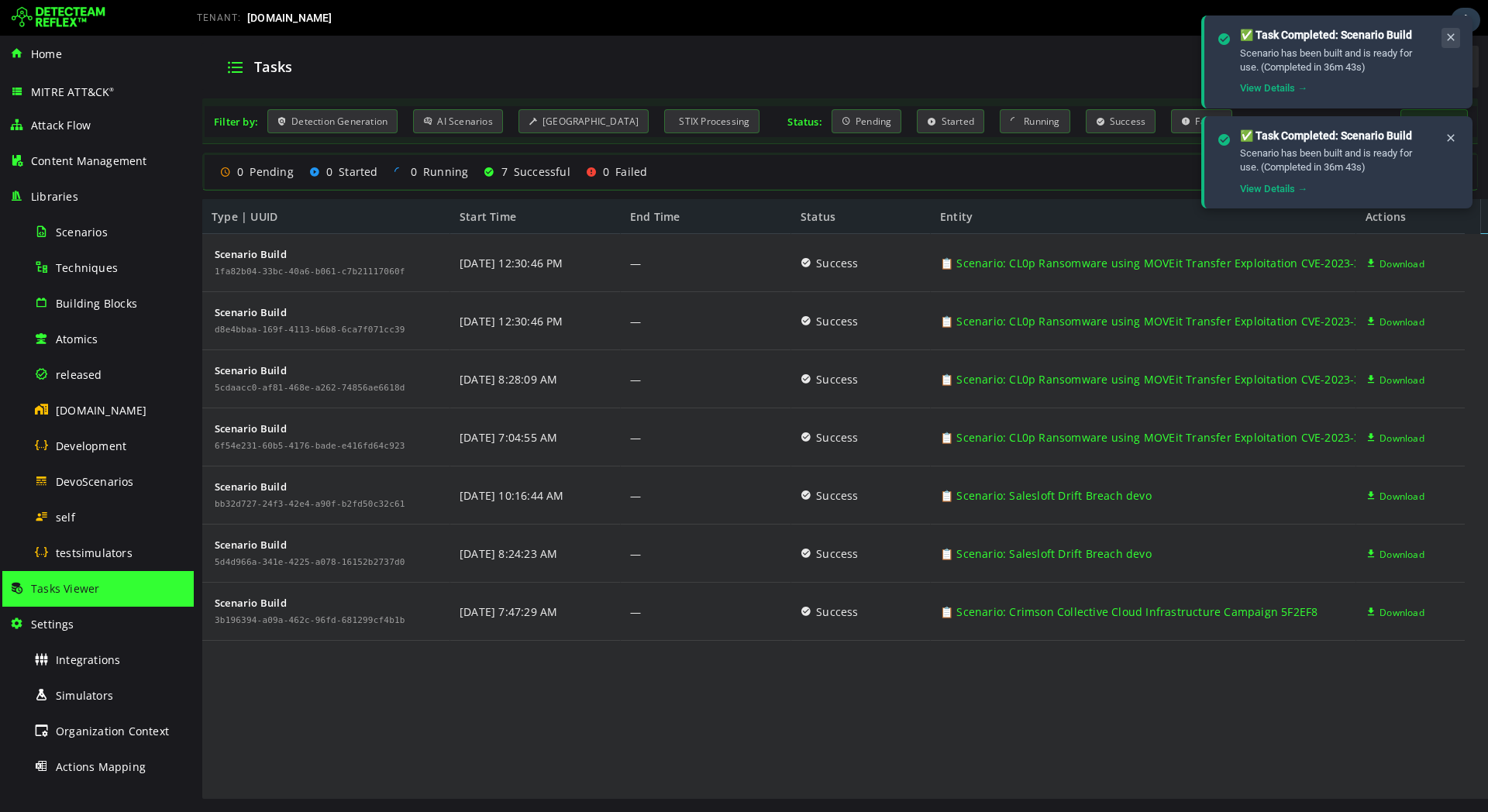
click at [1454, 34] on icon at bounding box center [1451, 37] width 13 height 14
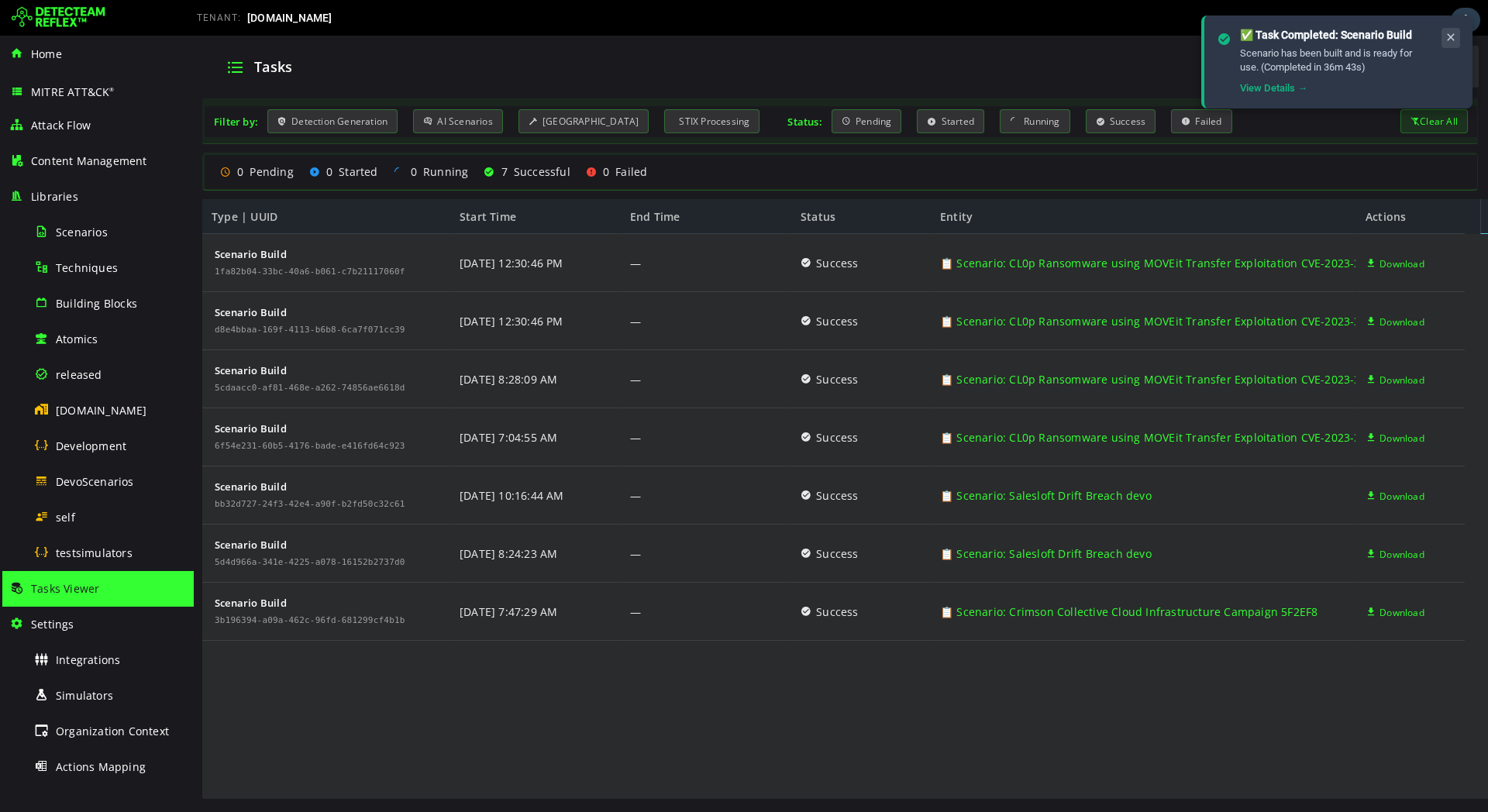
click at [1454, 37] on icon at bounding box center [1451, 37] width 13 height 14
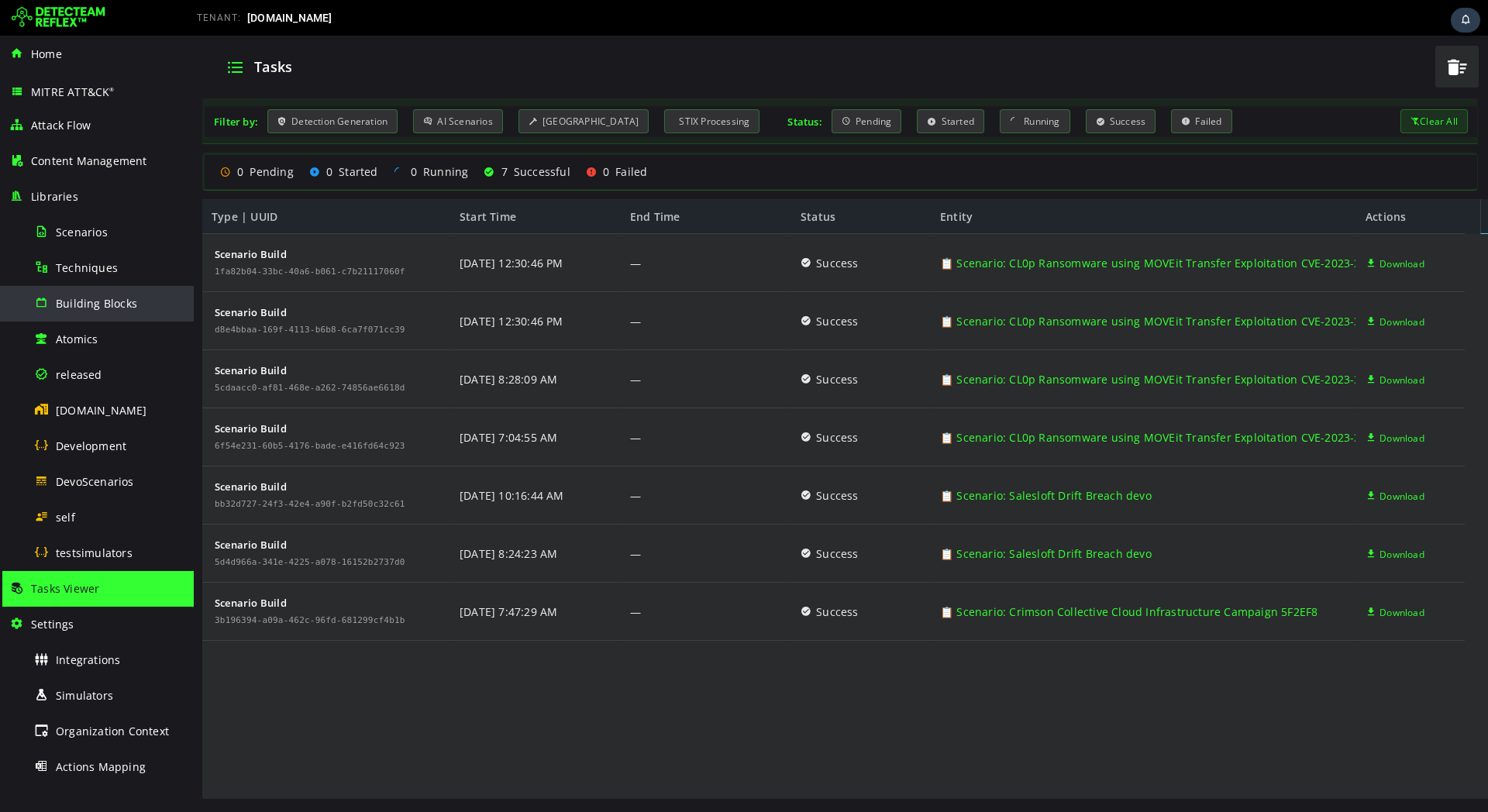
click at [128, 301] on span "Building Blocks" at bounding box center [97, 303] width 82 height 14
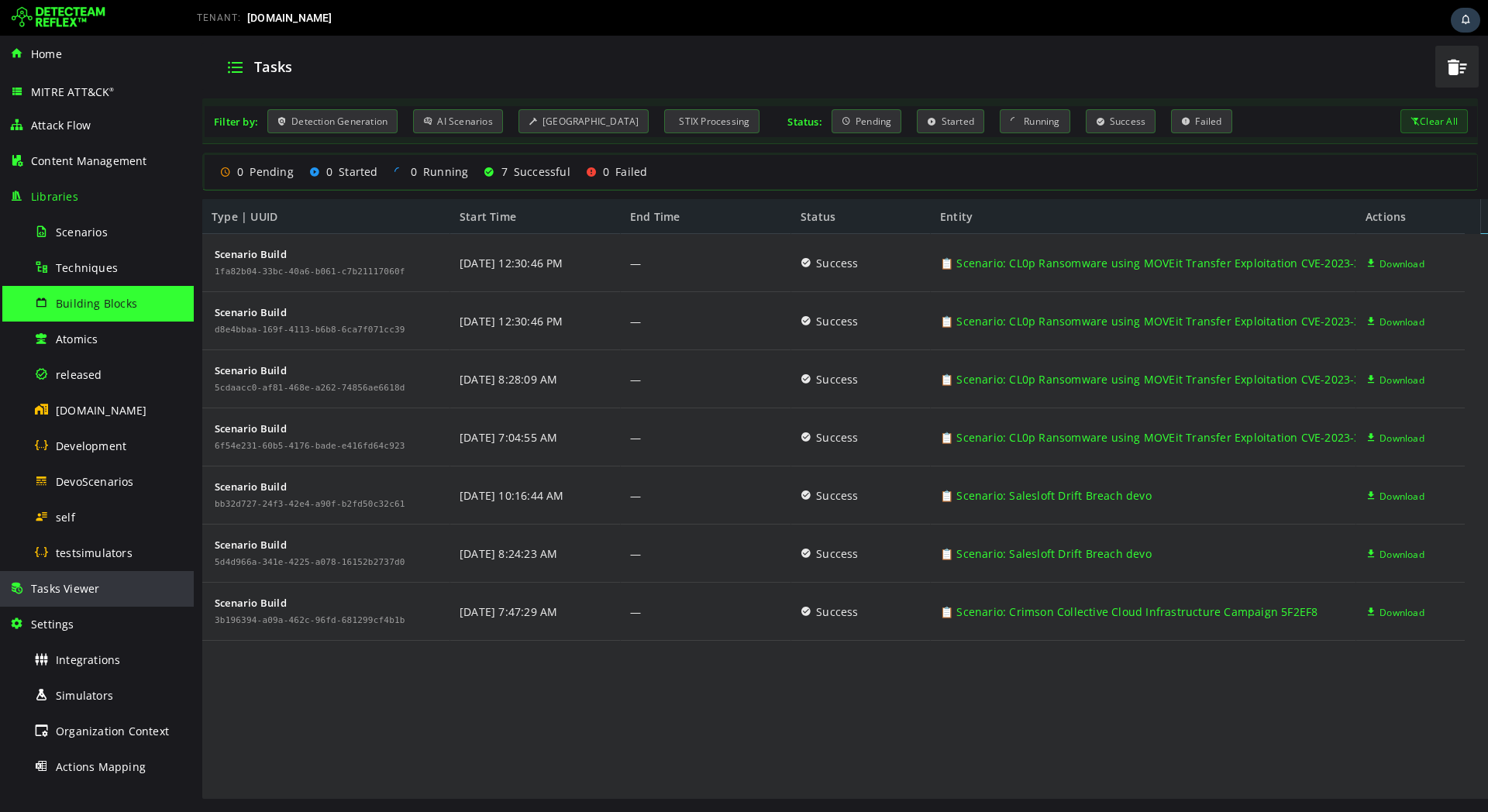
click at [94, 596] on div "Tasks Viewer" at bounding box center [96, 588] width 175 height 35
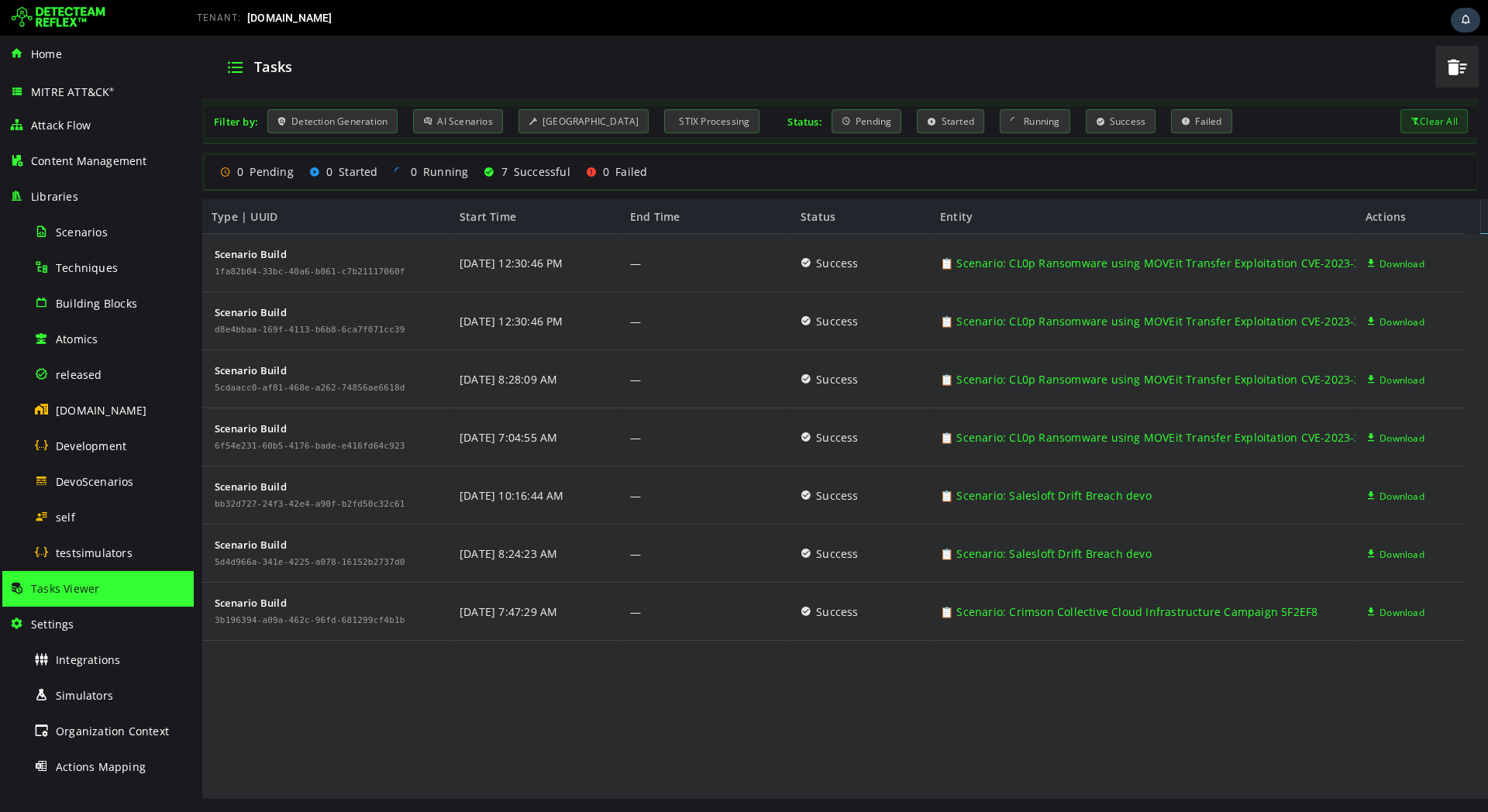
click at [72, 19] on img at bounding box center [59, 17] width 94 height 24
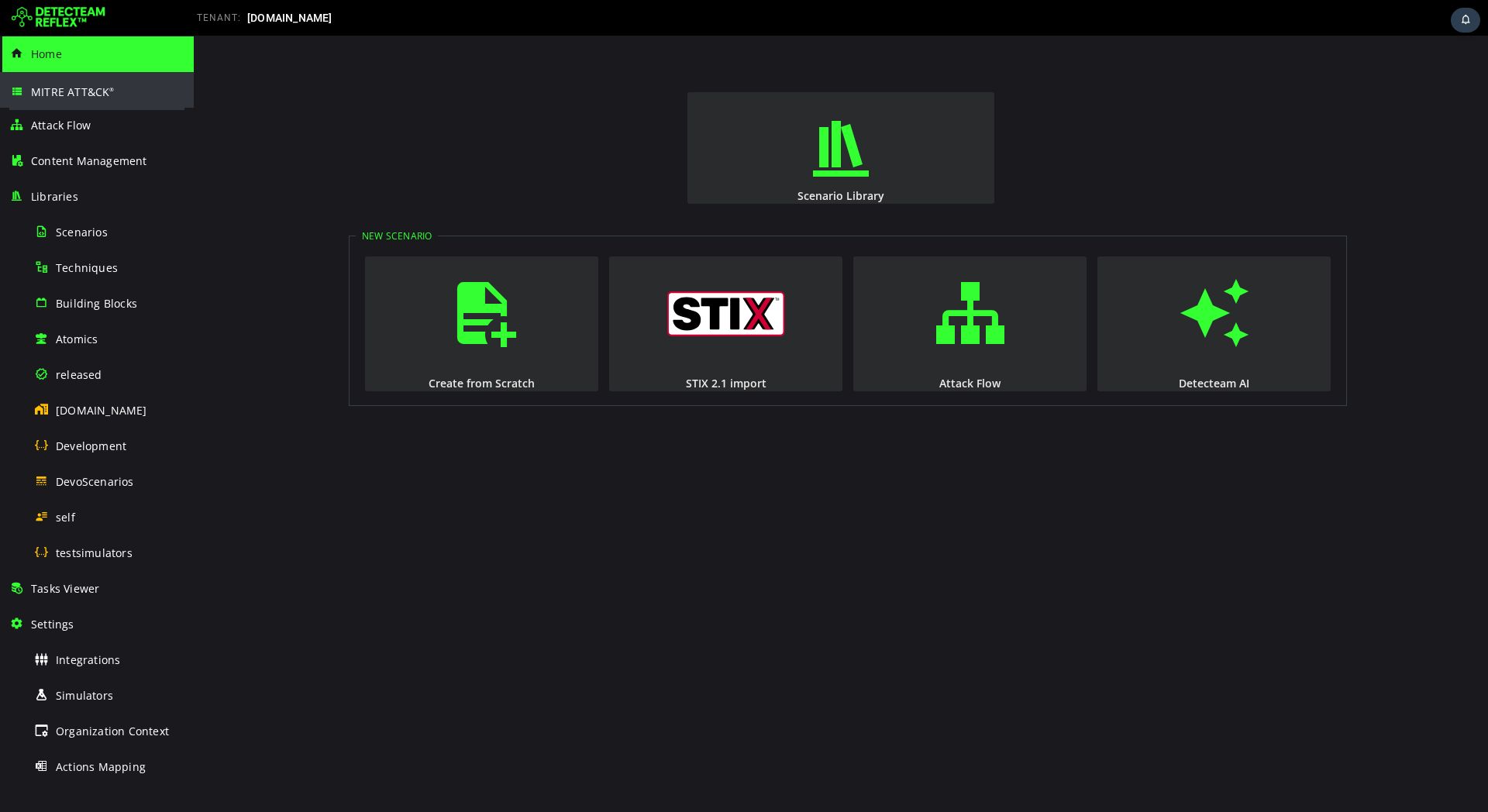
click at [105, 85] on span "MITRE ATT&CK ®" at bounding box center [72, 91] width 83 height 14
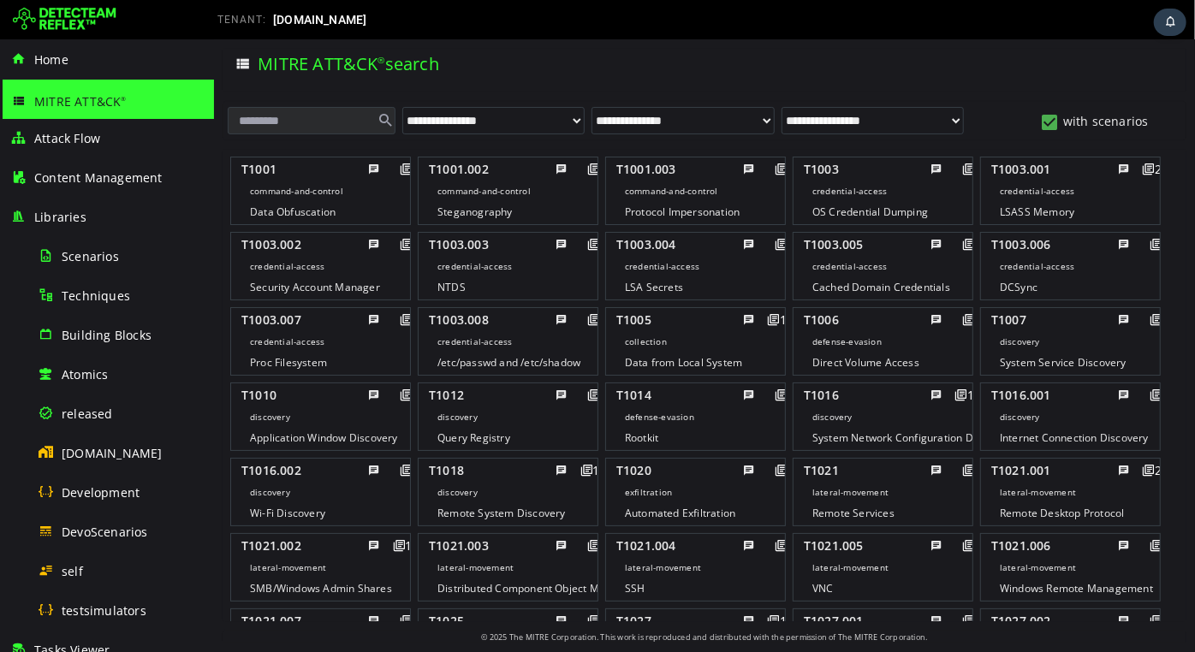
drag, startPoint x: 1518, startPoint y: 0, endPoint x: 92, endPoint y: 17, distance: 1426.8
click at [92, 17] on img at bounding box center [65, 19] width 104 height 27
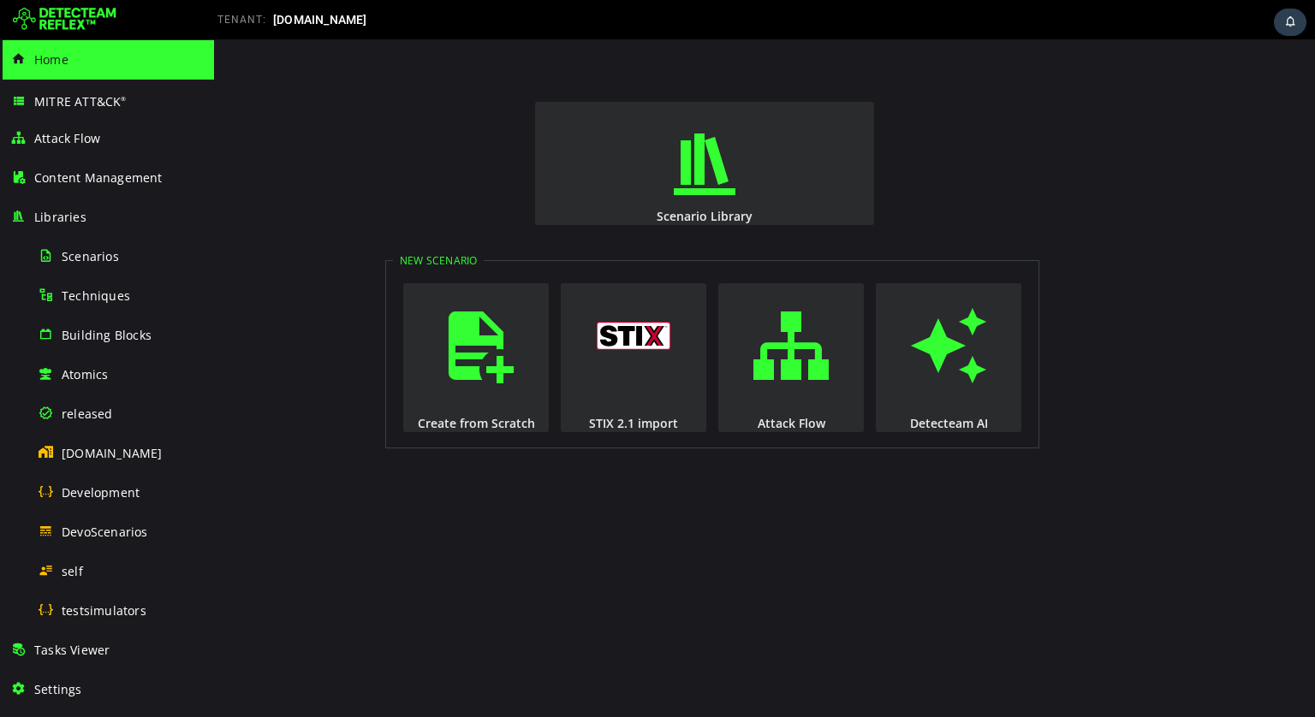
drag, startPoint x: 1312, startPoint y: 43, endPoint x: 848, endPoint y: 536, distance: 676.9
click at [848, 536] on div "Scenario Library New Scenario Create from Scratch STIX 2.1 import Attack Flow D…" at bounding box center [764, 378] width 1101 height 678
click at [140, 529] on span "DevoScenarios" at bounding box center [105, 532] width 86 height 16
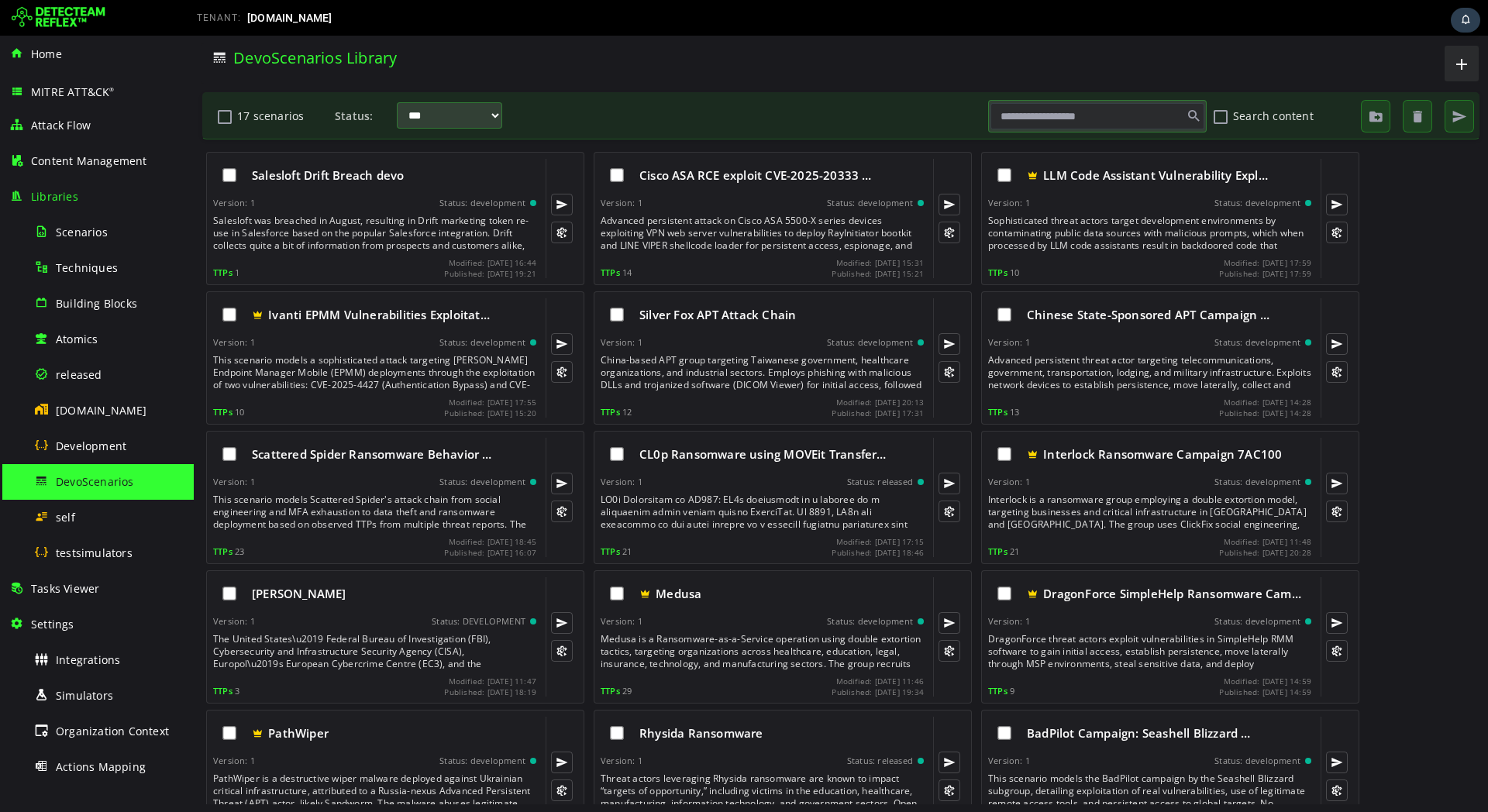
drag, startPoint x: 1338, startPoint y: 35, endPoint x: 1003, endPoint y: 48, distance: 335.3
click at [1003, 48] on div at bounding box center [1133, 63] width 621 height 41
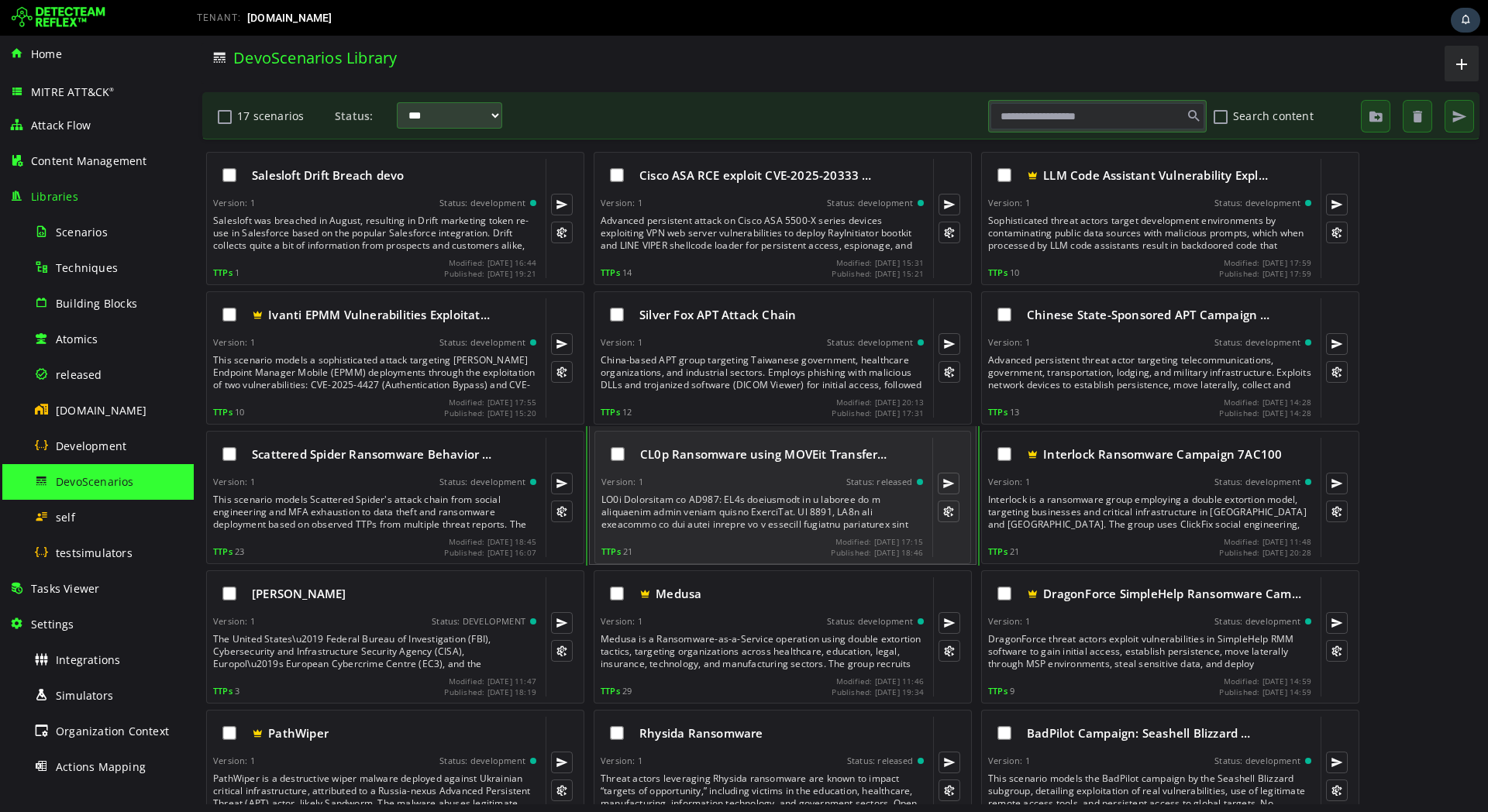
click at [696, 484] on div "Version: 1 Status: released" at bounding box center [762, 482] width 322 height 11
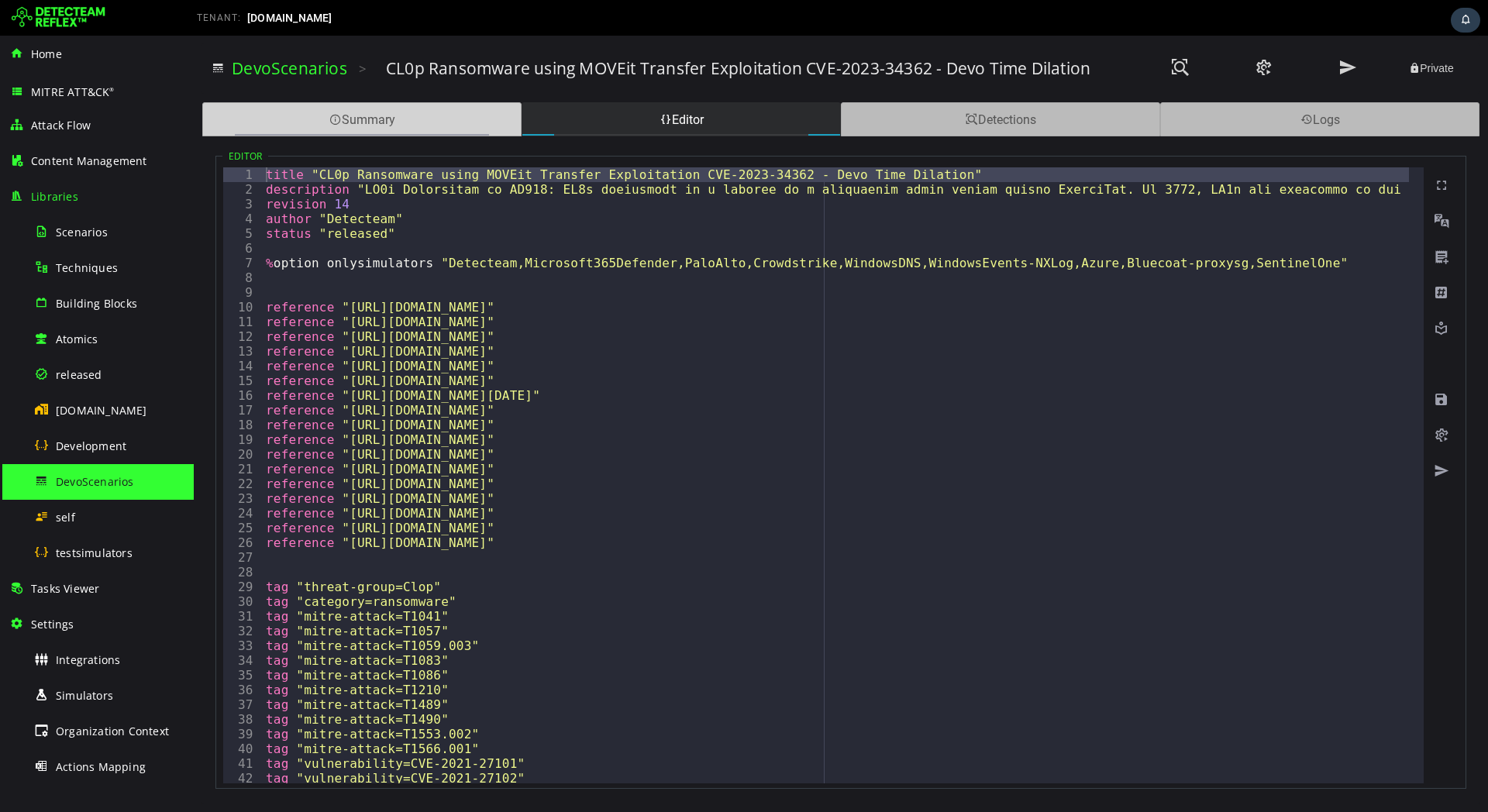
click at [424, 112] on div "Summary" at bounding box center [361, 119] width 320 height 34
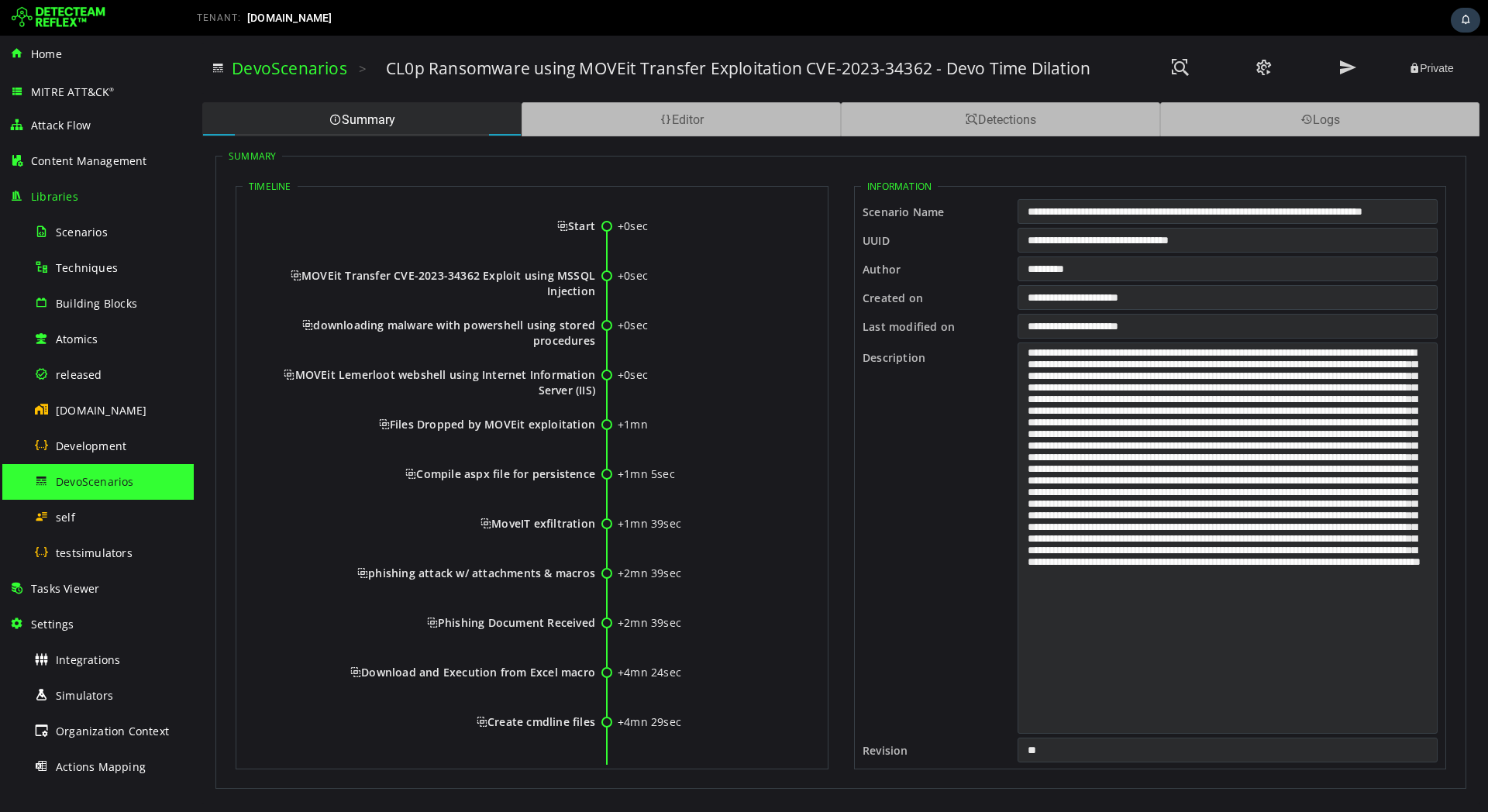
click at [578, 221] on span "Start" at bounding box center [576, 225] width 38 height 14
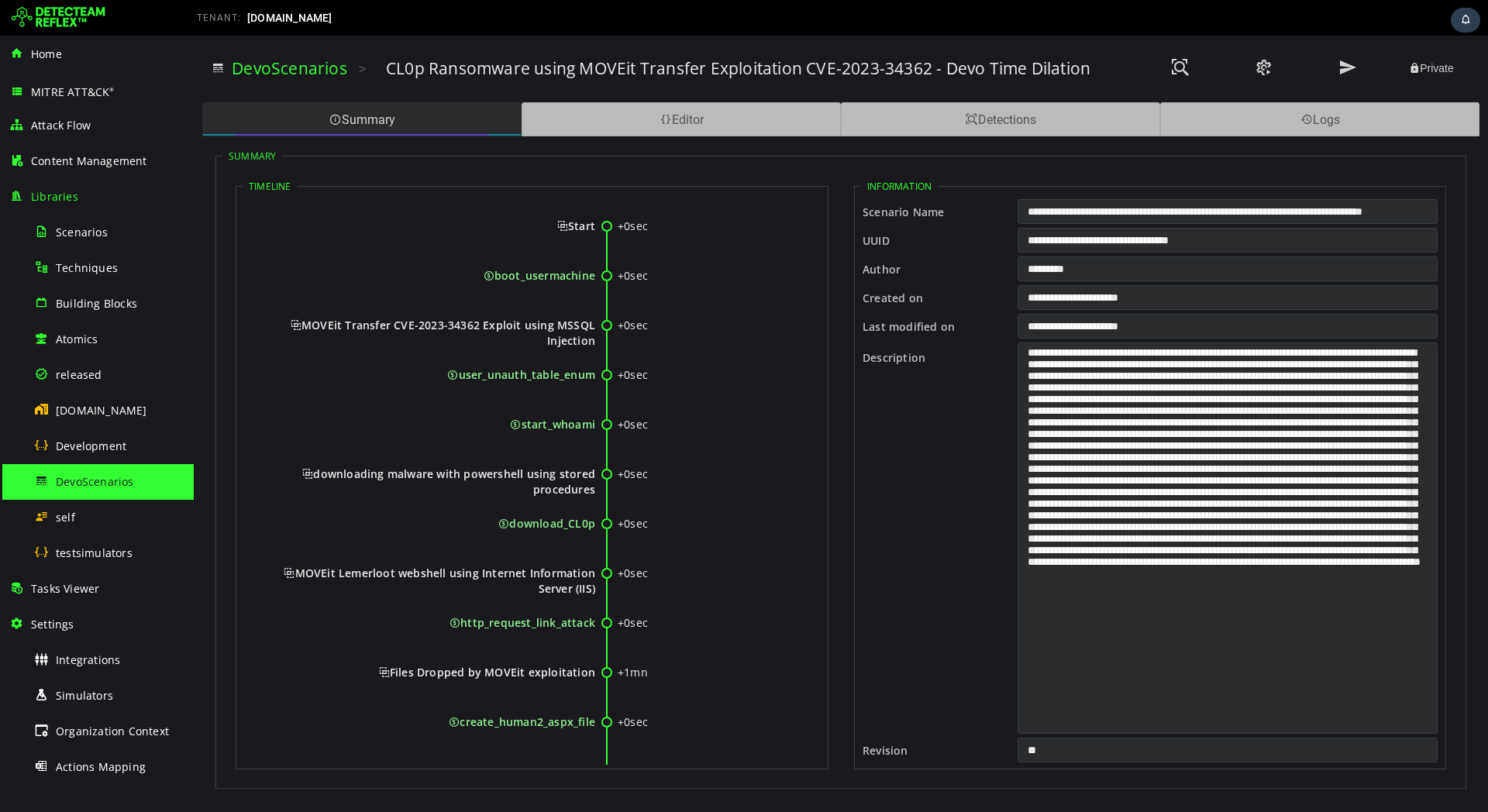
click at [365, 121] on div "Summary" at bounding box center [361, 119] width 320 height 34
click at [72, 14] on img at bounding box center [59, 17] width 94 height 24
